Goal: Transaction & Acquisition: Purchase product/service

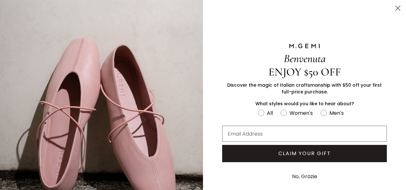
click at [393, 6] on circle "Close dialog" at bounding box center [398, 8] width 11 height 11
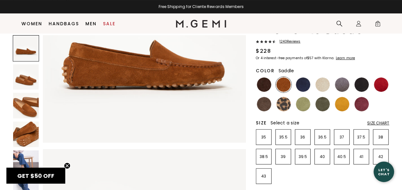
scroll to position [96, 0]
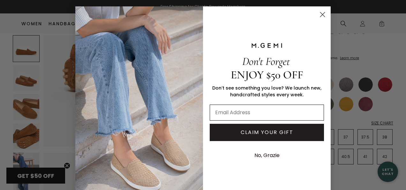
click at [253, 112] on input "Email Address" at bounding box center [267, 112] width 114 height 16
type input "[PERSON_NAME][EMAIL_ADDRESS][PERSON_NAME][DOMAIN_NAME]"
click at [248, 135] on button "CLAIM YOUR GIFT" at bounding box center [267, 132] width 114 height 17
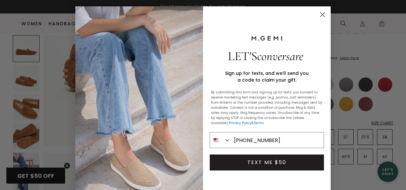
type input "[PHONE_NUMBER]"
click at [262, 166] on button "TEXT ME $50" at bounding box center [267, 162] width 114 height 16
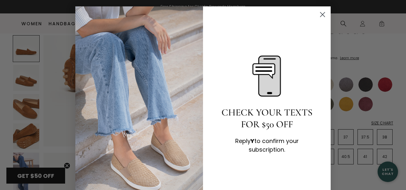
click at [319, 15] on circle "Close dialog" at bounding box center [323, 14] width 11 height 11
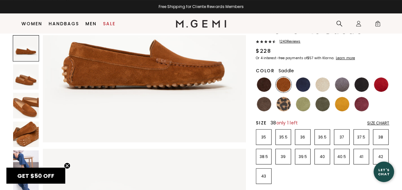
click at [384, 141] on li "38" at bounding box center [381, 137] width 16 height 16
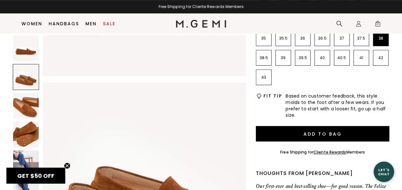
scroll to position [144, 0]
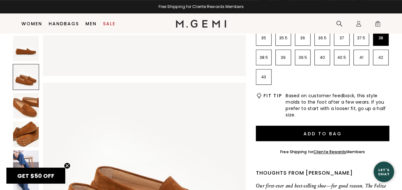
click at [27, 153] on img at bounding box center [26, 163] width 26 height 26
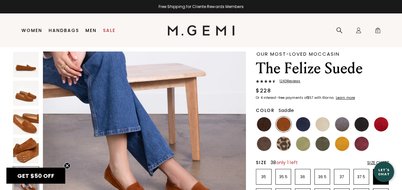
scroll to position [0, 0]
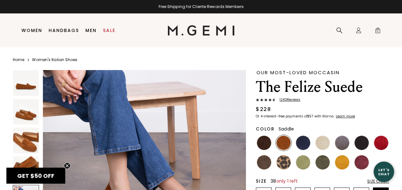
click at [267, 98] on icon at bounding box center [265, 99] width 3 height 3
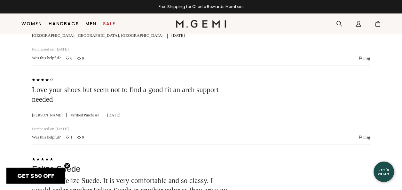
scroll to position [1754, 0]
